Goal: Answer question/provide support

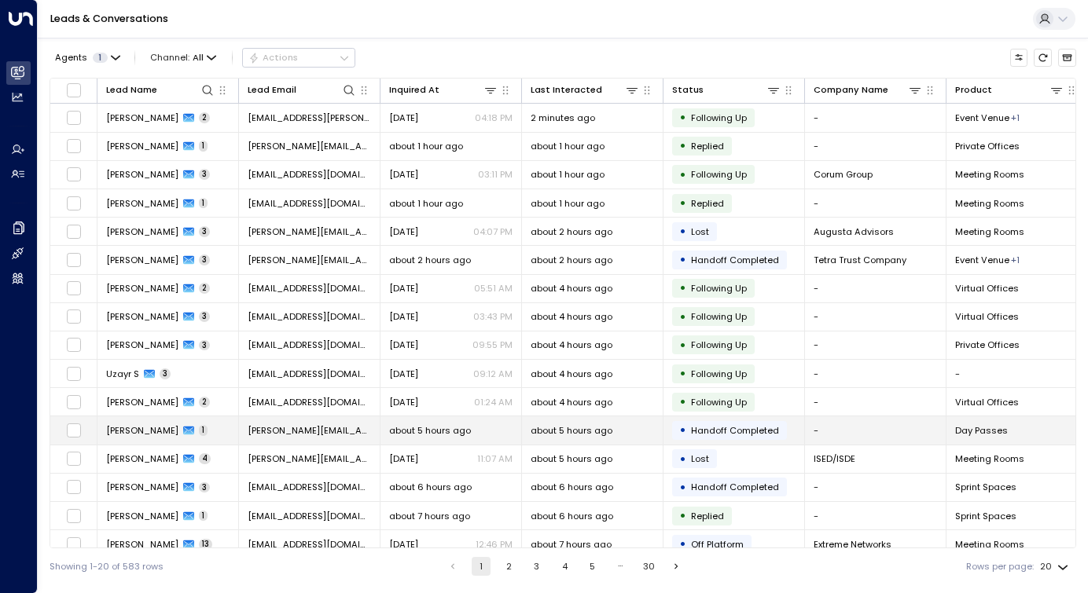
click at [167, 434] on span "[PERSON_NAME]" at bounding box center [142, 430] width 72 height 13
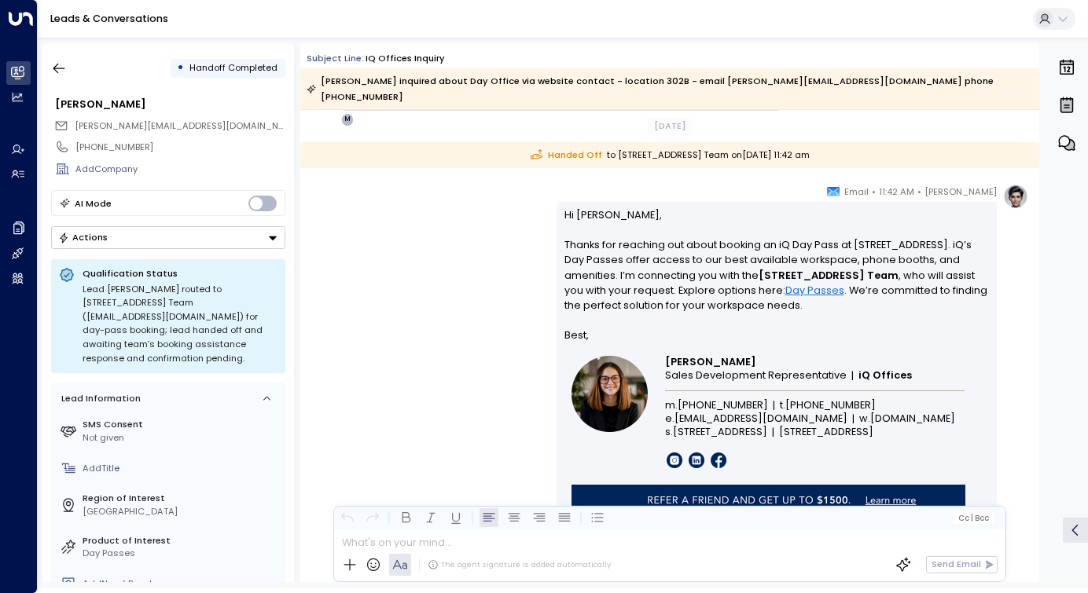
scroll to position [826, 0]
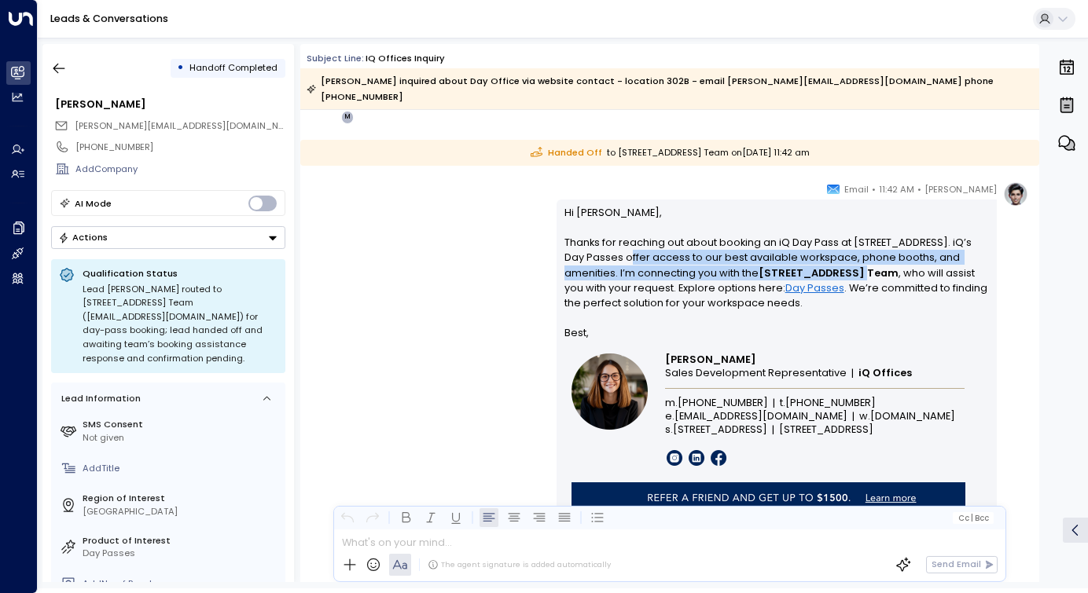
drag, startPoint x: 613, startPoint y: 241, endPoint x: 828, endPoint y: 265, distance: 215.9
click at [825, 265] on p "Hi [PERSON_NAME], Thanks for reaching out about booking an iQ Day Pass at [STRE…" at bounding box center [776, 265] width 425 height 121
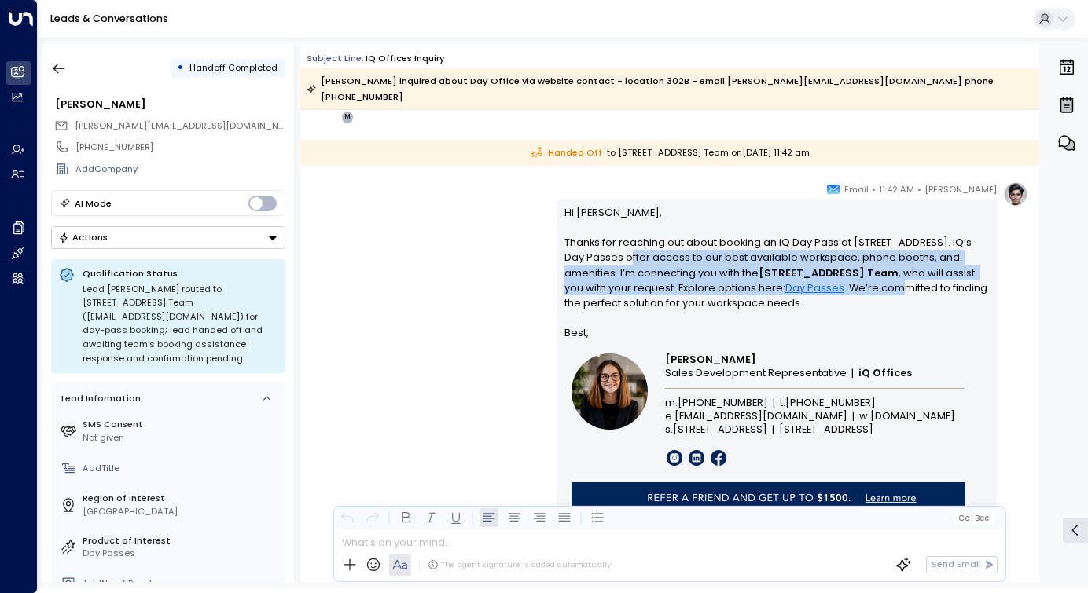
click at [828, 265] on p "Hi [PERSON_NAME], Thanks for reaching out about booking an iQ Day Pass at [STRE…" at bounding box center [776, 265] width 425 height 121
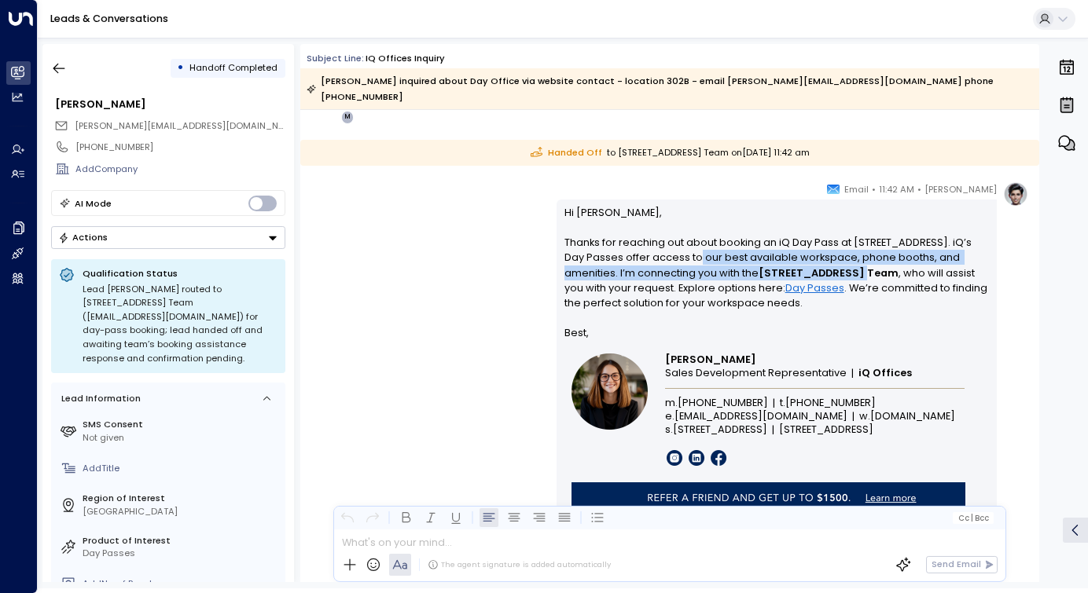
drag, startPoint x: 681, startPoint y: 245, endPoint x: 795, endPoint y: 252, distance: 114.2
click at [795, 252] on p "Hi [PERSON_NAME], Thanks for reaching out about booking an iQ Day Pass at [STRE…" at bounding box center [776, 265] width 425 height 121
click at [795, 266] on strong "[STREET_ADDRESS] Team" at bounding box center [828, 272] width 140 height 13
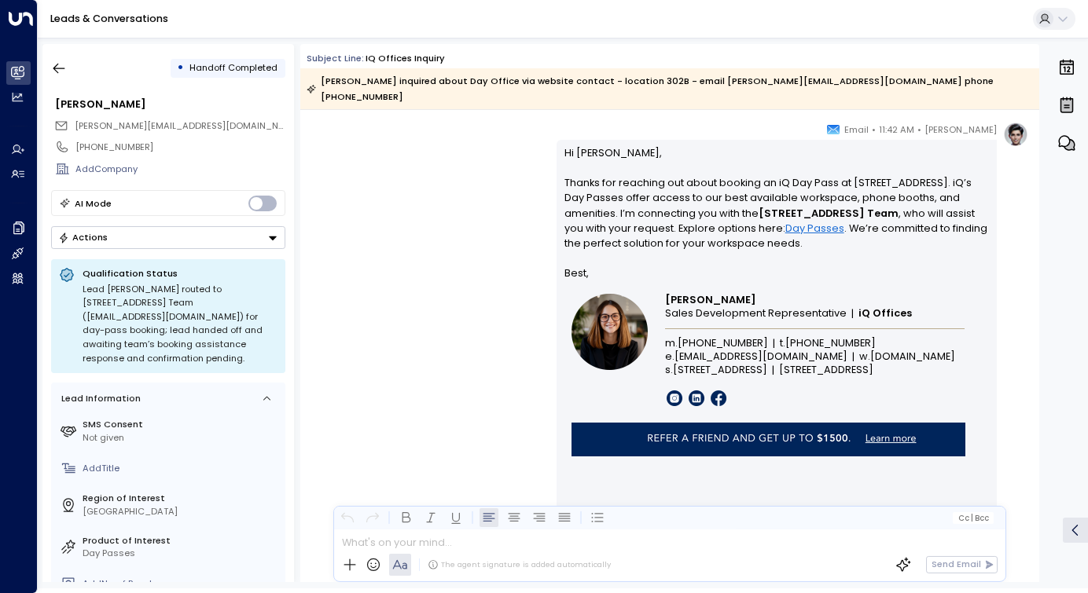
scroll to position [878, 0]
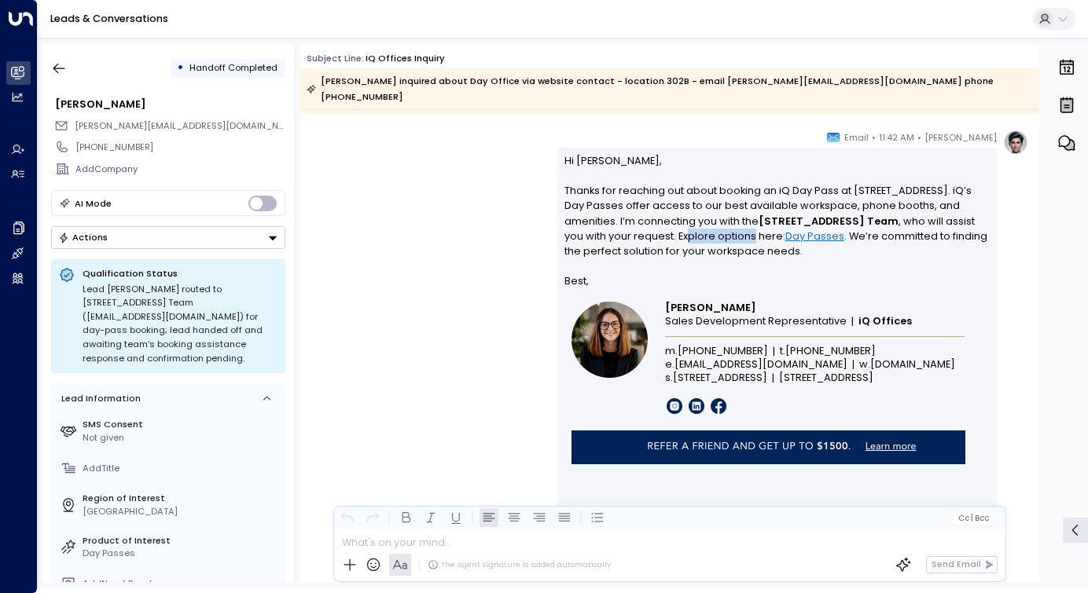
drag, startPoint x: 615, startPoint y: 218, endPoint x: 686, endPoint y: 218, distance: 70.7
click at [684, 218] on p "Hi [PERSON_NAME], Thanks for reaching out about booking an iQ Day Pass at [STRE…" at bounding box center [776, 213] width 425 height 121
click at [686, 218] on p "Hi [PERSON_NAME], Thanks for reaching out about booking an iQ Day Pass at [STRE…" at bounding box center [776, 213] width 425 height 121
drag, startPoint x: 856, startPoint y: 207, endPoint x: 931, endPoint y: 209, distance: 74.7
click at [931, 209] on p "Hi [PERSON_NAME], Thanks for reaching out about booking an iQ Day Pass at [STRE…" at bounding box center [776, 213] width 425 height 121
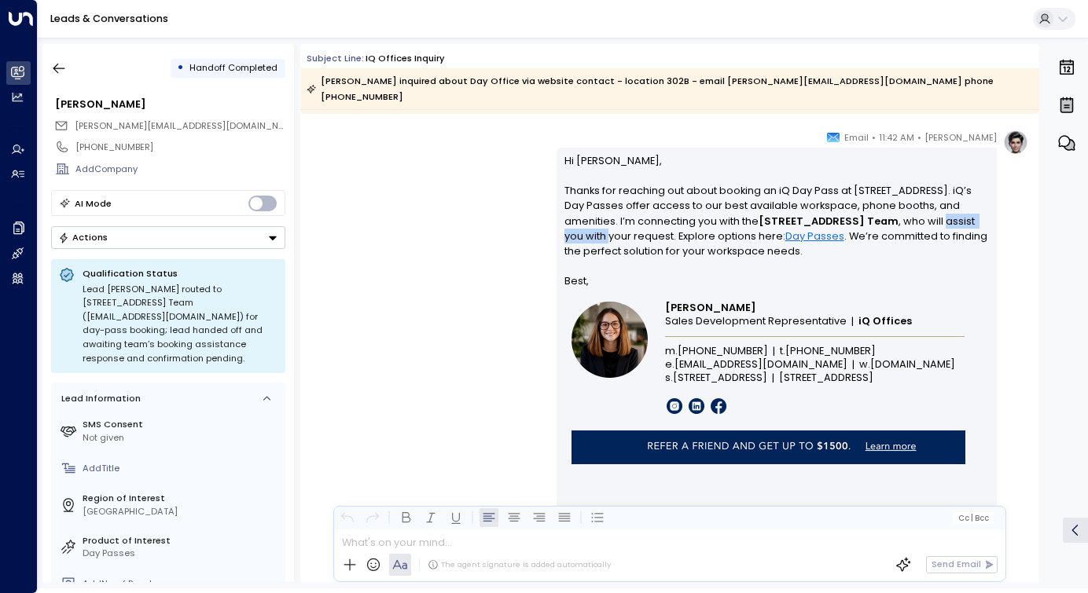
click at [931, 209] on p "Hi [PERSON_NAME], Thanks for reaching out about booking an iQ Day Pass at [STRE…" at bounding box center [776, 213] width 425 height 121
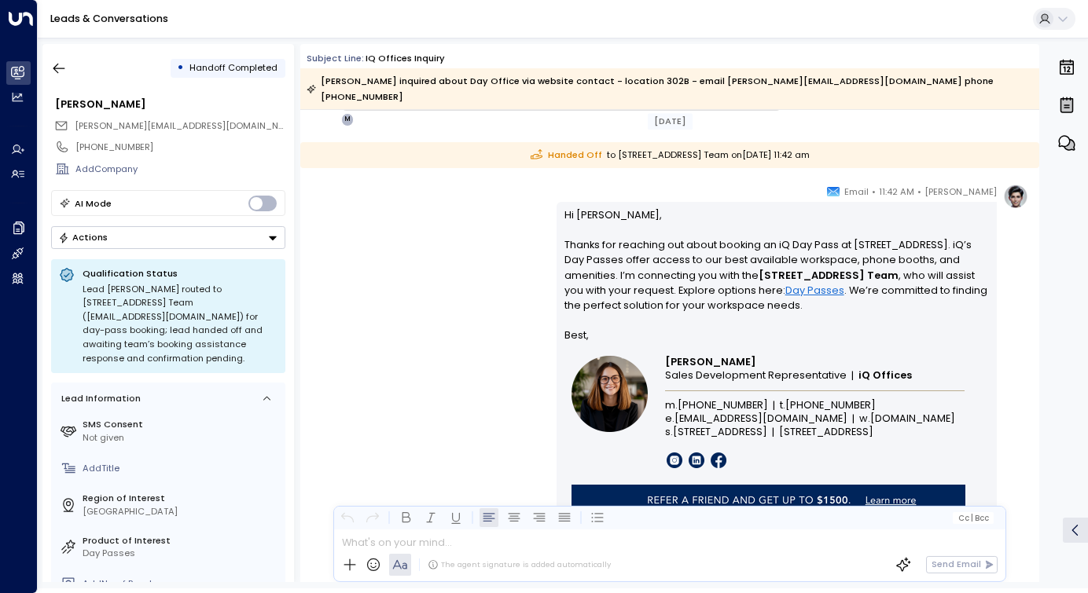
scroll to position [825, 0]
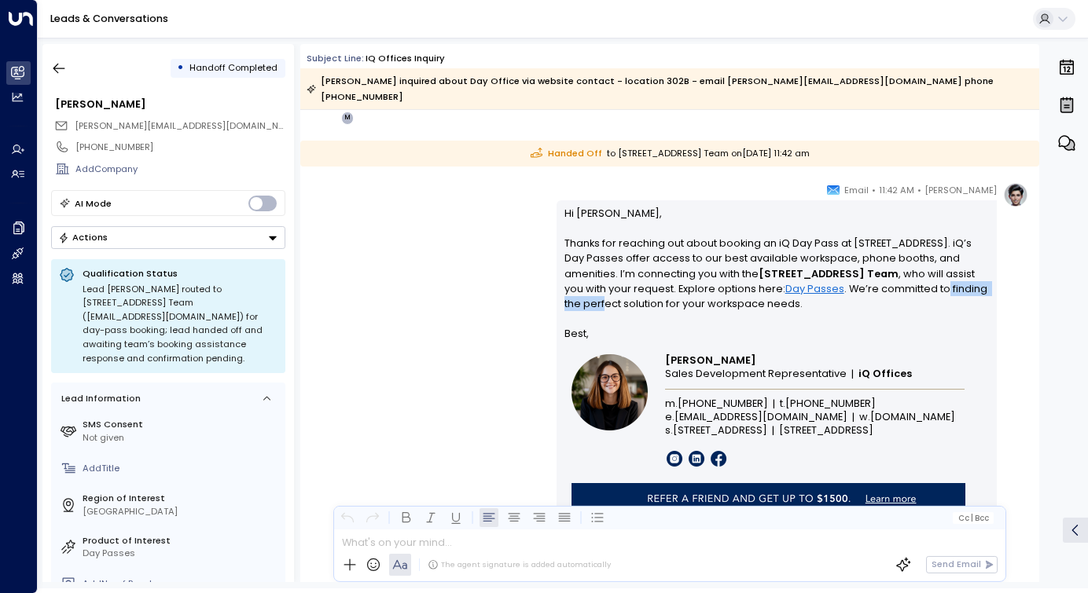
drag, startPoint x: 872, startPoint y: 274, endPoint x: 950, endPoint y: 275, distance: 78.6
click at [950, 275] on p "Hi [PERSON_NAME], Thanks for reaching out about booking an iQ Day Pass at [STRE…" at bounding box center [776, 266] width 425 height 121
drag, startPoint x: 604, startPoint y: 283, endPoint x: 649, endPoint y: 344, distance: 75.9
click at [618, 286] on p "Hi [PERSON_NAME], Thanks for reaching out about booking an iQ Day Pass at [STRE…" at bounding box center [776, 266] width 425 height 121
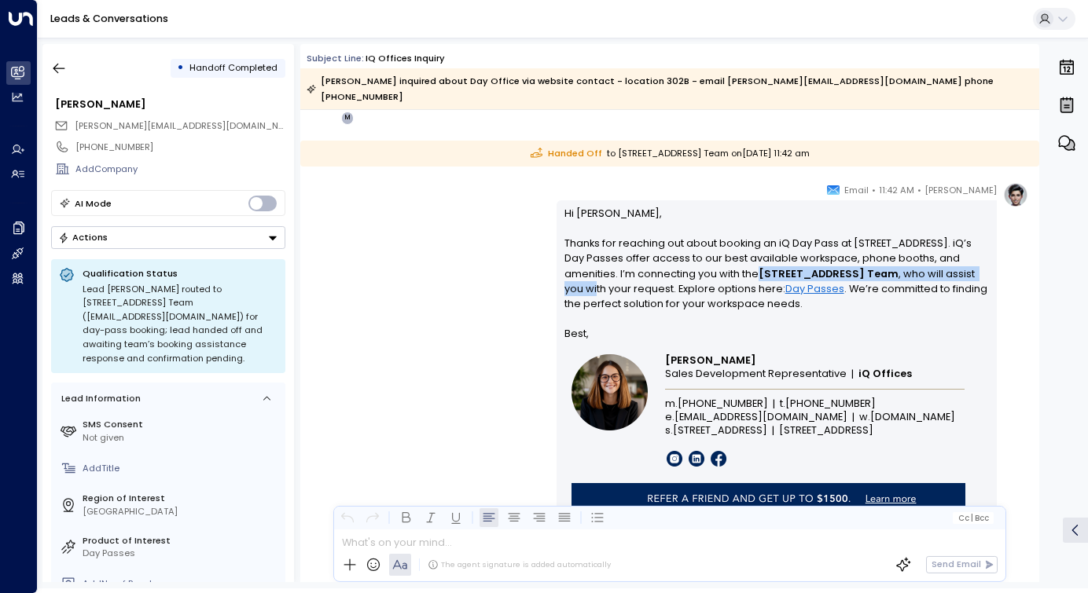
drag, startPoint x: 706, startPoint y: 255, endPoint x: 938, endPoint y: 262, distance: 232.7
click at [935, 262] on p "Hi [PERSON_NAME], Thanks for reaching out about booking an iQ Day Pass at [STRE…" at bounding box center [776, 266] width 425 height 121
click at [938, 262] on p "Hi [PERSON_NAME], Thanks for reaching out about booking an iQ Day Pass at [STRE…" at bounding box center [776, 266] width 425 height 121
